Goal: Task Accomplishment & Management: Manage account settings

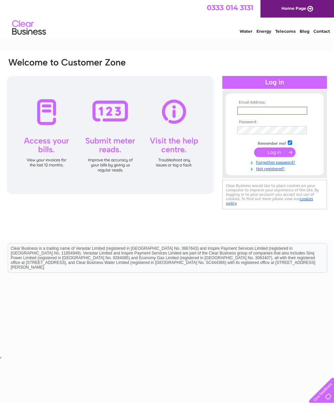
click at [243, 105] on th "Email Address:" at bounding box center [274, 102] width 78 height 5
click at [245, 110] on input "text" at bounding box center [271, 110] width 69 height 7
type input "denneys.abattoir@outlook.com"
click at [269, 154] on input "submit" at bounding box center [274, 151] width 41 height 9
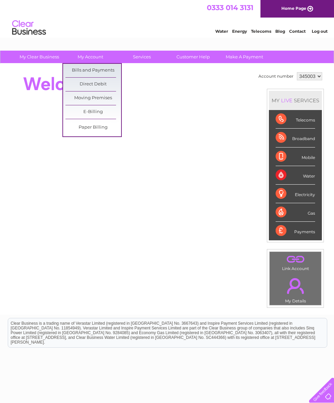
click at [72, 68] on link "Bills and Payments" at bounding box center [93, 70] width 56 height 13
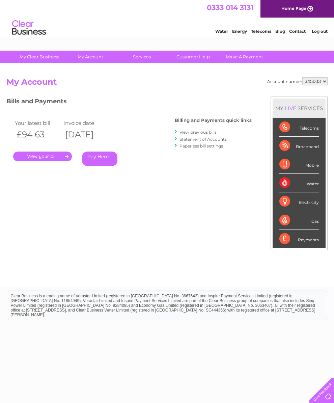
click at [45, 154] on link "." at bounding box center [42, 156] width 59 height 10
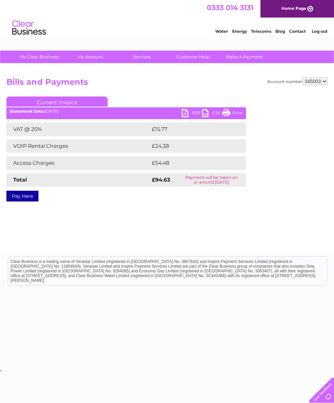
click at [187, 112] on link "PDF" at bounding box center [192, 114] width 20 height 10
